Goal: Task Accomplishment & Management: Complete application form

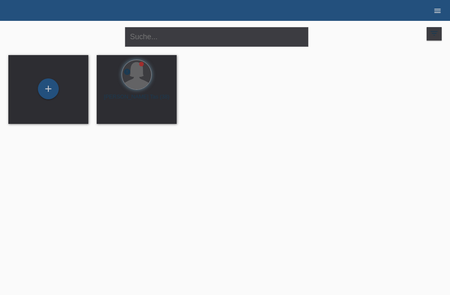
click at [437, 7] on icon "menu" at bounding box center [437, 11] width 8 height 8
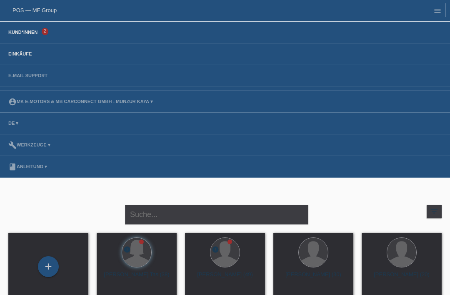
click at [26, 56] on link "Einkäufe" at bounding box center [20, 53] width 32 height 5
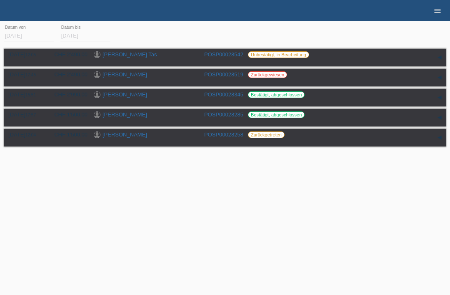
click at [439, 12] on icon "menu" at bounding box center [437, 11] width 8 height 8
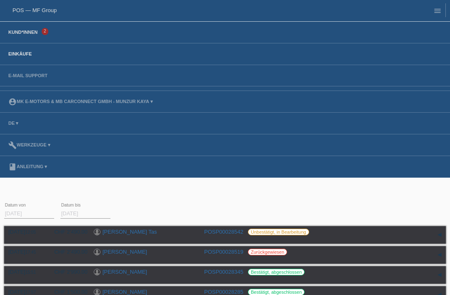
click at [28, 35] on link "Kund*innen" at bounding box center [22, 32] width 37 height 5
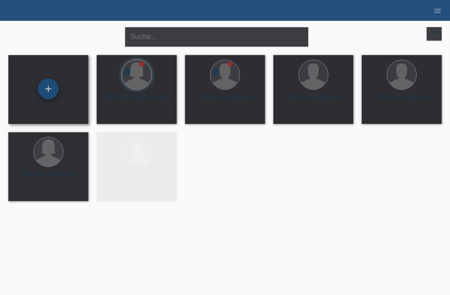
click at [49, 86] on div "+" at bounding box center [48, 89] width 20 height 14
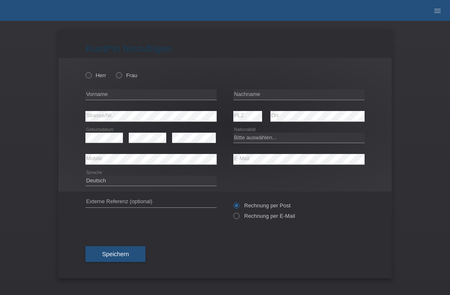
click at [125, 70] on div "Herr Frau" at bounding box center [150, 75] width 131 height 17
click at [115, 71] on icon at bounding box center [115, 71] width 0 height 0
click at [121, 76] on input "Frau" at bounding box center [118, 74] width 5 height 5
radio input "true"
click at [143, 98] on input "text" at bounding box center [150, 94] width 131 height 10
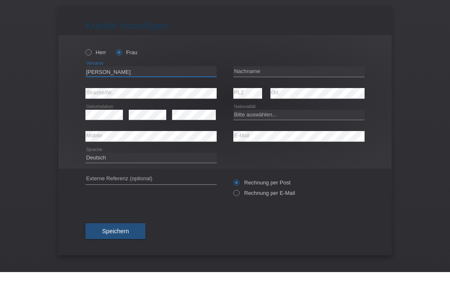
type input "[PERSON_NAME]"
click at [299, 105] on div "error Ort" at bounding box center [317, 116] width 94 height 22
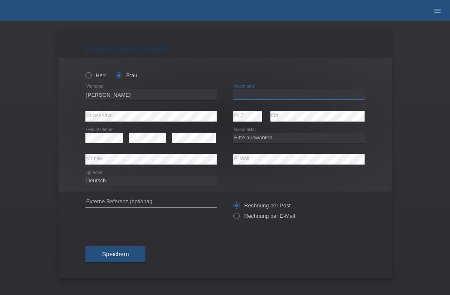
click at [307, 91] on input "text" at bounding box center [298, 94] width 131 height 10
type input "Cocepion de criscione"
click at [334, 142] on select "Bitte auswählen... Schweiz Deutschland Liechtenstein Österreich ------------ Af…" at bounding box center [298, 137] width 131 height 10
select select "DO"
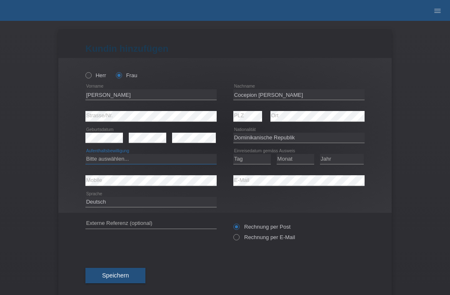
click at [107, 161] on select "Bitte auswählen... C B B - Flüchtlingsstatus Andere" at bounding box center [150, 159] width 131 height 10
select select "B"
click at [254, 159] on select "Tag 01 02 03 04 05 06 07 08 09 10 11" at bounding box center [251, 159] width 37 height 10
select select "24"
click at [299, 160] on select "Monat 01 02 03 04 05 06 07 08 09 10 11" at bounding box center [295, 159] width 37 height 10
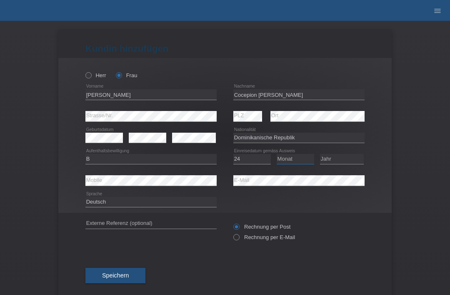
select select "12"
click at [344, 158] on select "Jahr 2025 2024 2023 2022 2021 2020 2019 2018 2017 2016 2015 2014 2013 2012 2011…" at bounding box center [342, 159] width 44 height 10
select select "2020"
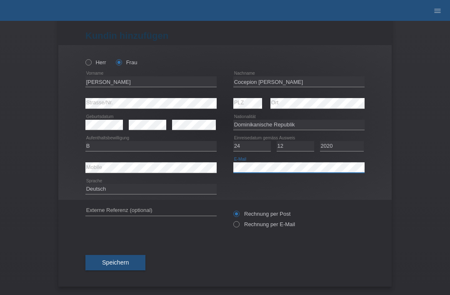
scroll to position [16, 0]
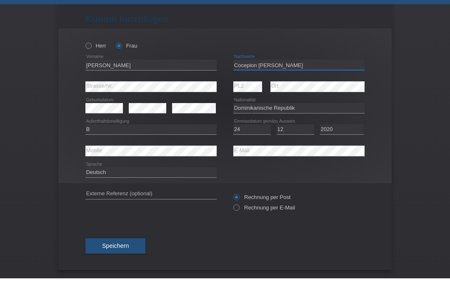
click at [237, 76] on input "Cocepion de criscione" at bounding box center [298, 81] width 131 height 10
click at [242, 76] on input "Cocepion de criscione" at bounding box center [298, 81] width 131 height 10
type input "[PERSON_NAME]"
click at [102, 255] on button "Speichern" at bounding box center [115, 263] width 60 height 16
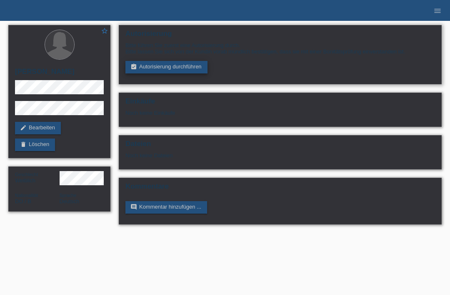
click at [150, 71] on link "assignment_turned_in Autorisierung durchführen" at bounding box center [166, 67] width 82 height 12
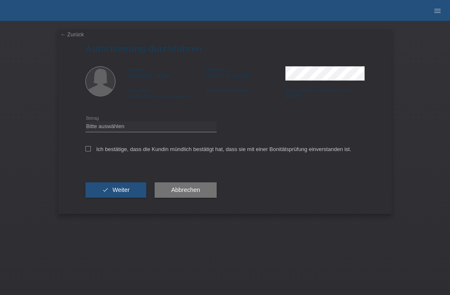
click at [177, 142] on div "Ich bestätige, dass die Kundin mündlich bestätigt hat, dass sie mit einer Bonit…" at bounding box center [224, 151] width 279 height 28
click at [173, 130] on select "Bitte auswählen CHF 1.00 - CHF 499.00 CHF 500.00 - CHF 1'999.00 CHF 2'000.00 - …" at bounding box center [150, 126] width 131 height 10
select select "3"
click at [92, 150] on label "Ich bestätige, dass die Kundin mündlich bestätigt hat, dass sie mit einer Bonit…" at bounding box center [218, 149] width 266 height 6
click at [91, 150] on input "Ich bestätige, dass die Kundin mündlich bestätigt hat, dass sie mit einer Bonit…" at bounding box center [87, 148] width 5 height 5
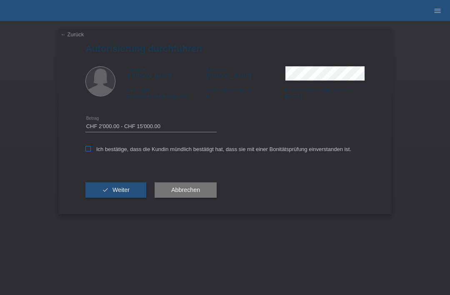
checkbox input "true"
click at [128, 190] on span "Weiter" at bounding box center [120, 189] width 17 height 7
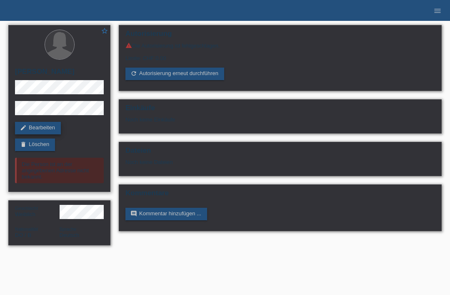
click at [25, 134] on link "edit Bearbeiten" at bounding box center [38, 128] width 46 height 12
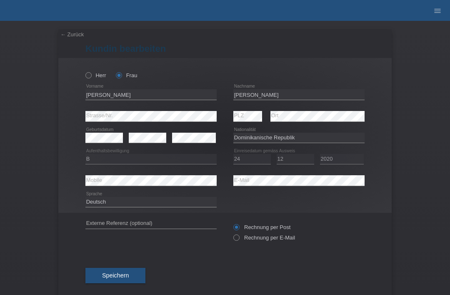
select select "DO"
select select "B"
select select "24"
select select "12"
select select "2020"
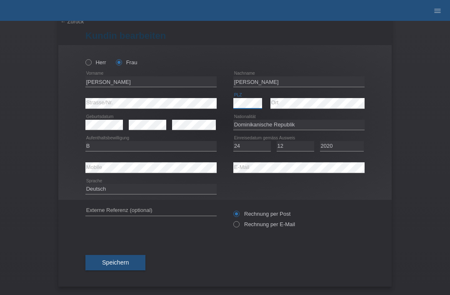
scroll to position [16, 0]
click at [101, 261] on button "Speichern" at bounding box center [115, 263] width 60 height 16
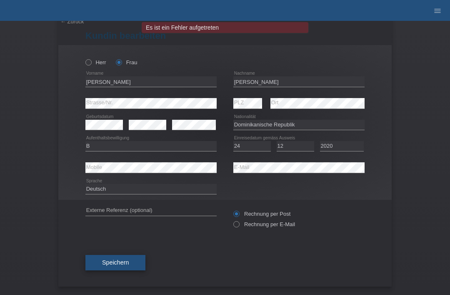
click at [107, 262] on span "Speichern" at bounding box center [115, 262] width 27 height 7
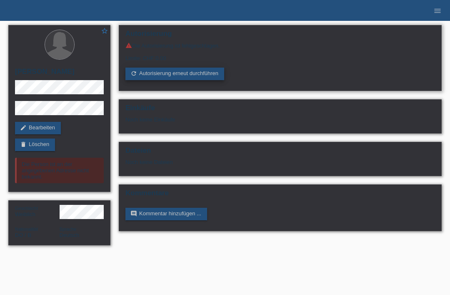
click at [215, 77] on link "refresh Autorisierung erneut durchführen" at bounding box center [174, 73] width 99 height 12
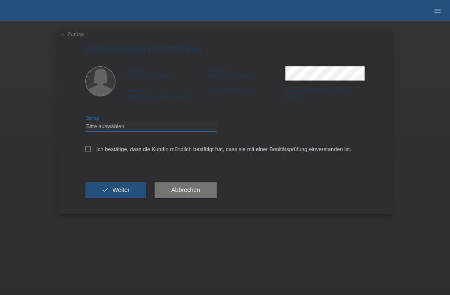
click at [188, 131] on select "Bitte auswählen CHF 1.00 - CHF 499.00 CHF 500.00 - CHF 1'999.00 CHF 2'000.00 - …" at bounding box center [150, 126] width 131 height 10
select select "3"
click at [94, 149] on label "Ich bestätige, dass die Kundin mündlich bestätigt hat, dass sie mit einer Bonit…" at bounding box center [218, 149] width 266 height 6
click at [91, 149] on input "Ich bestätige, dass die Kundin mündlich bestätigt hat, dass sie mit einer Bonit…" at bounding box center [87, 148] width 5 height 5
checkbox input "true"
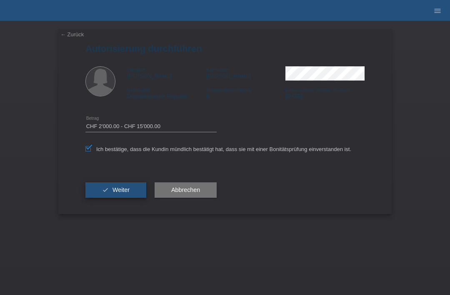
click at [125, 193] on span "Weiter" at bounding box center [120, 189] width 17 height 7
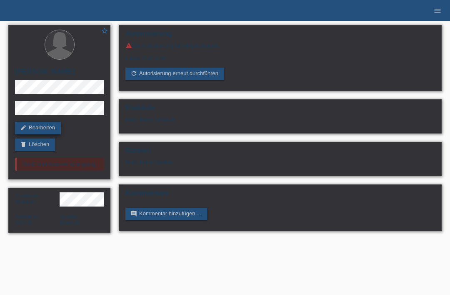
click at [32, 134] on link "edit Bearbeiten" at bounding box center [38, 128] width 46 height 12
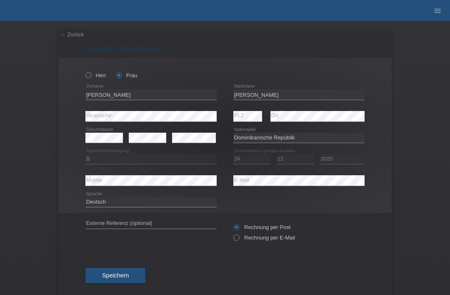
select select "DO"
select select "B"
select select "24"
select select "12"
select select "2020"
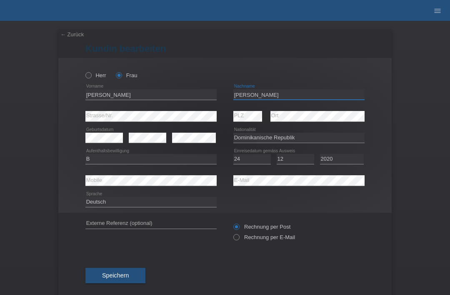
click at [261, 95] on input "Concepion de criscione" at bounding box center [298, 94] width 131 height 10
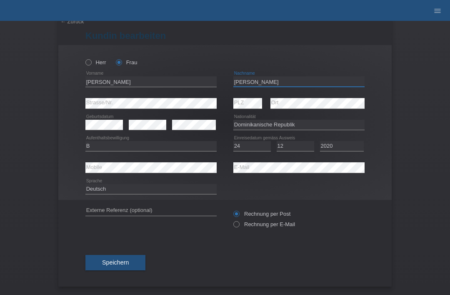
scroll to position [16, 0]
type input "[PERSON_NAME]"
click at [101, 262] on button "Speichern" at bounding box center [115, 263] width 60 height 16
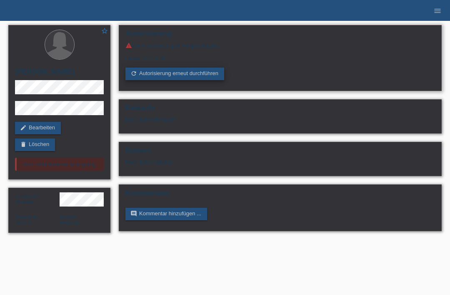
click at [200, 76] on link "refresh Autorisierung erneut durchführen" at bounding box center [174, 73] width 99 height 12
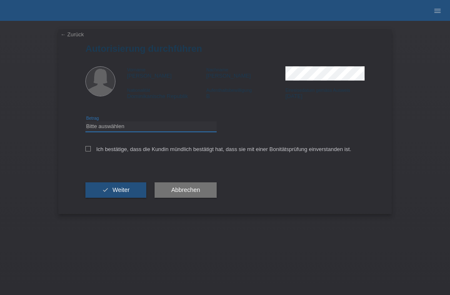
click at [164, 128] on select "Bitte auswählen CHF 1.00 - CHF 499.00 CHF 500.00 - CHF 1'999.00 CHF 2'000.00 - …" at bounding box center [150, 126] width 131 height 10
select select "3"
click at [94, 148] on label "Ich bestätige, dass die Kundin mündlich bestätigt hat, dass sie mit einer Bonit…" at bounding box center [218, 149] width 266 height 6
click at [91, 148] on input "Ich bestätige, dass die Kundin mündlich bestätigt hat, dass sie mit einer Bonit…" at bounding box center [87, 148] width 5 height 5
checkbox input "true"
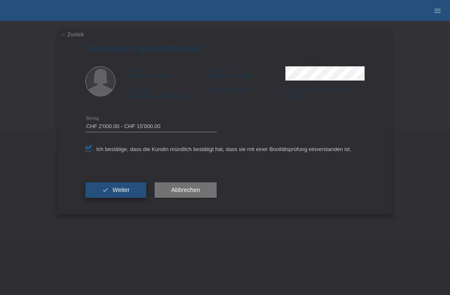
click at [124, 190] on span "Weiter" at bounding box center [120, 189] width 17 height 7
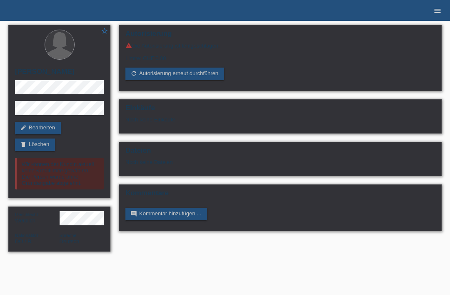
click at [436, 12] on icon "menu" at bounding box center [437, 11] width 8 height 8
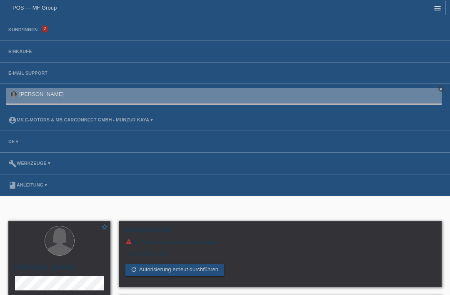
scroll to position [5, 0]
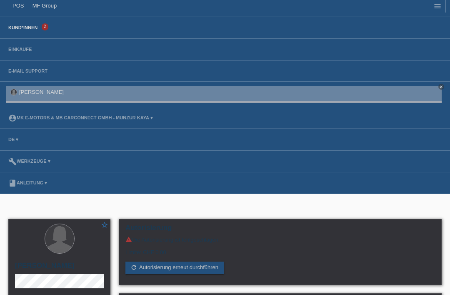
click at [33, 30] on link "Kund*innen" at bounding box center [22, 27] width 37 height 5
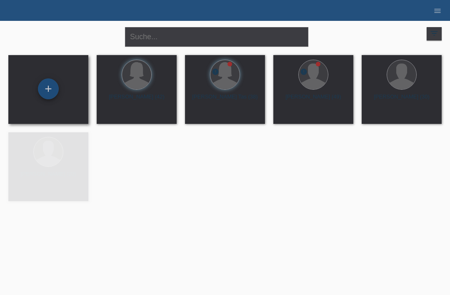
click at [53, 90] on div "+" at bounding box center [48, 89] width 20 height 14
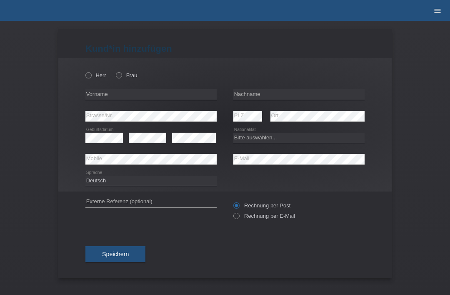
click at [445, 13] on link "menu" at bounding box center [437, 10] width 17 height 5
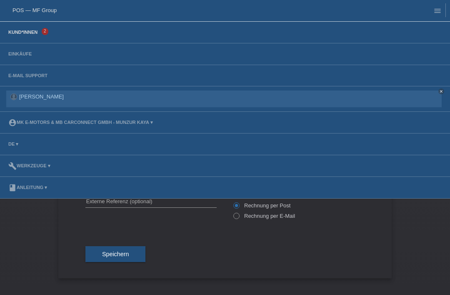
click at [32, 32] on link "Kund*innen" at bounding box center [22, 32] width 37 height 5
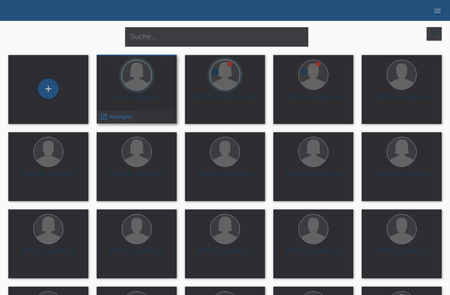
click at [121, 119] on span "Anzeigen" at bounding box center [120, 116] width 22 height 6
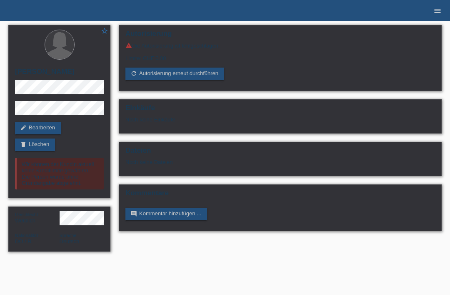
click at [433, 13] on icon "menu" at bounding box center [437, 11] width 8 height 8
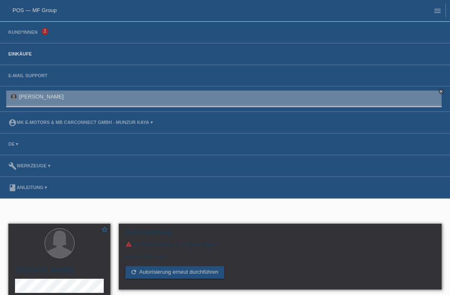
click at [25, 54] on link "Einkäufe" at bounding box center [20, 53] width 32 height 5
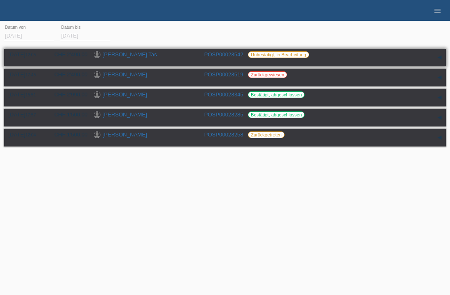
click at [131, 56] on link "Emine Duran Tas" at bounding box center [129, 54] width 55 height 6
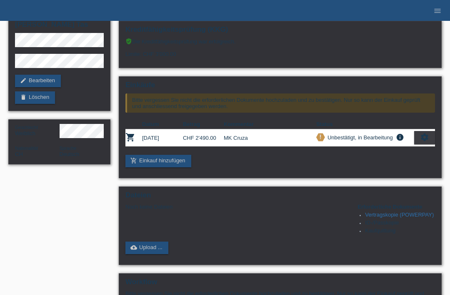
scroll to position [49, 0]
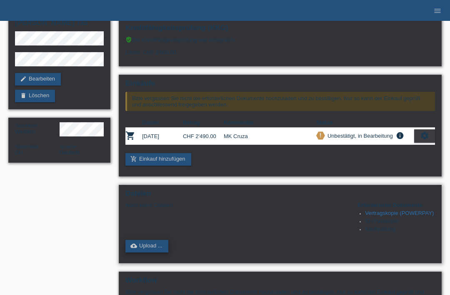
click at [158, 252] on link "cloud_upload Upload ..." at bounding box center [146, 246] width 43 height 12
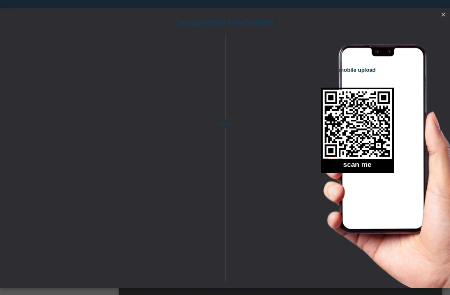
click at [444, 17] on icon "close" at bounding box center [443, 14] width 7 height 7
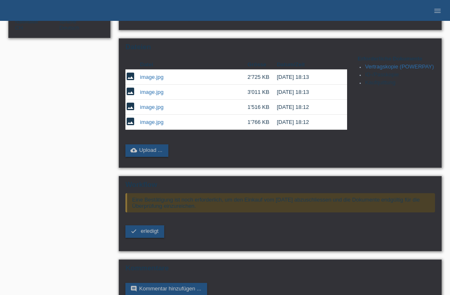
scroll to position [183, 0]
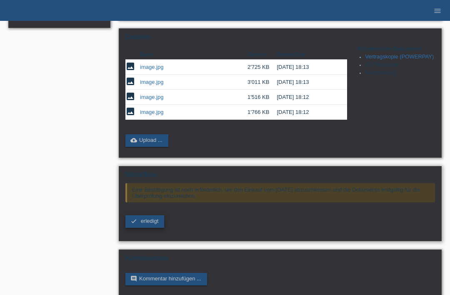
click at [155, 227] on link "check erledigt" at bounding box center [144, 221] width 39 height 12
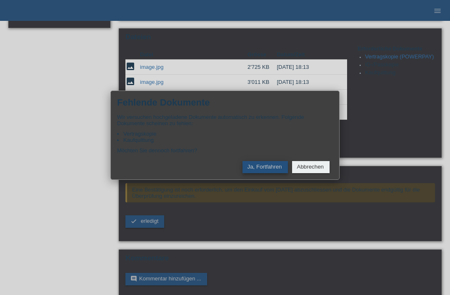
click at [274, 173] on button "Ja, Fortfahren" at bounding box center [264, 167] width 45 height 12
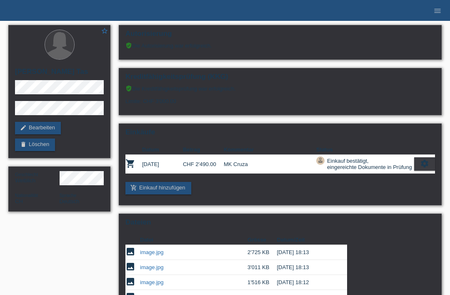
scroll to position [131, 0]
